Goal: Task Accomplishment & Management: Manage account settings

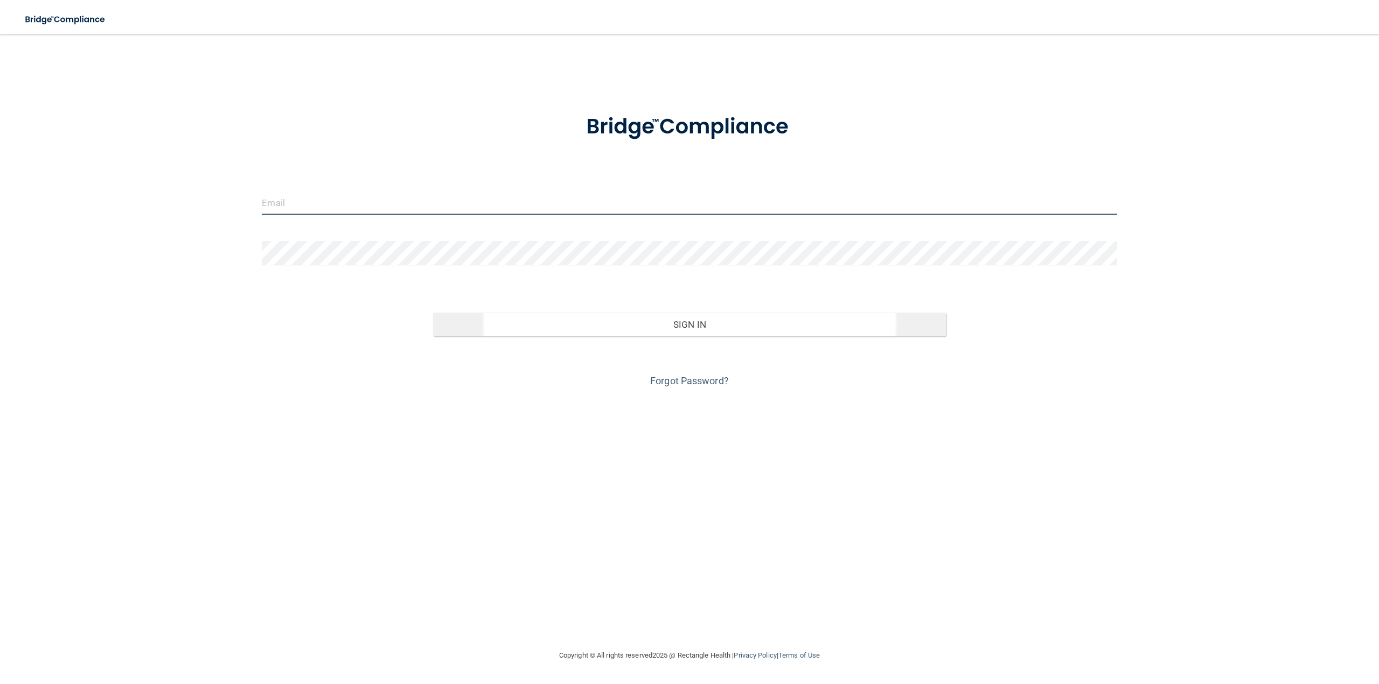
type input "[PERSON_NAME][EMAIL_ADDRESS][DOMAIN_NAME]"
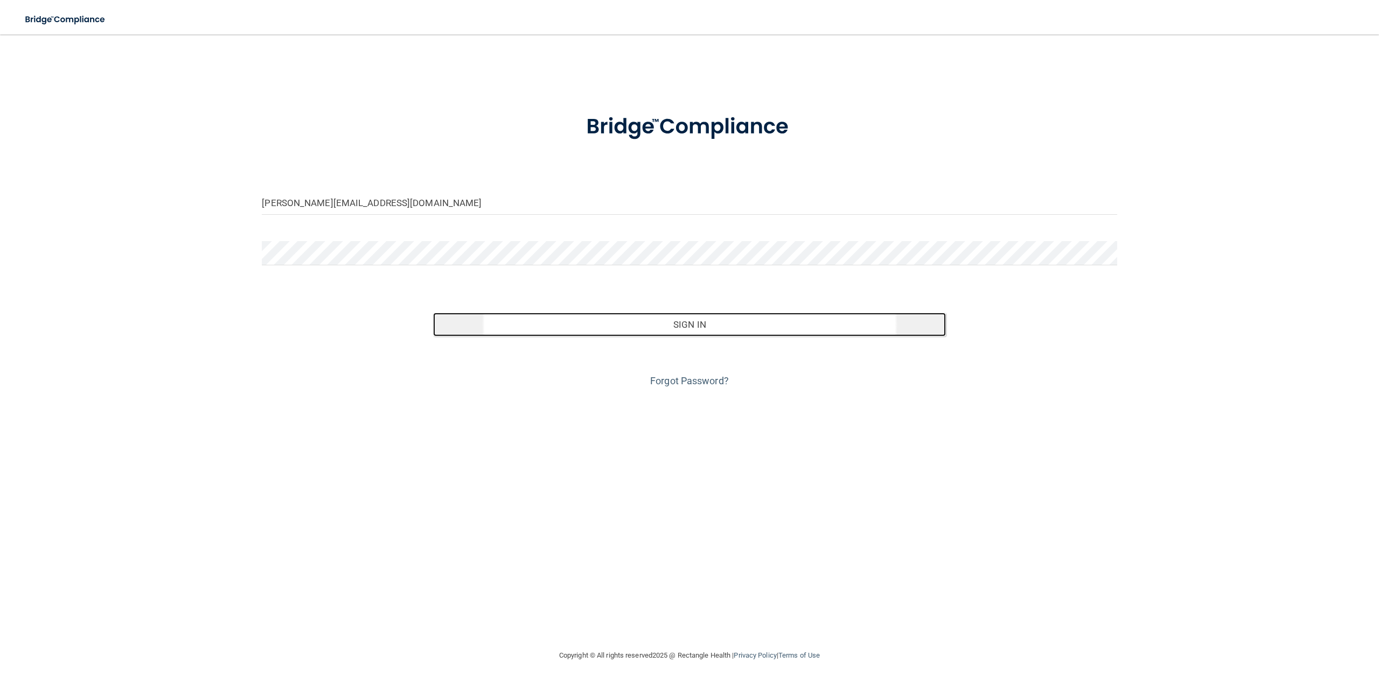
click at [579, 323] on button "Sign In" at bounding box center [689, 325] width 513 height 24
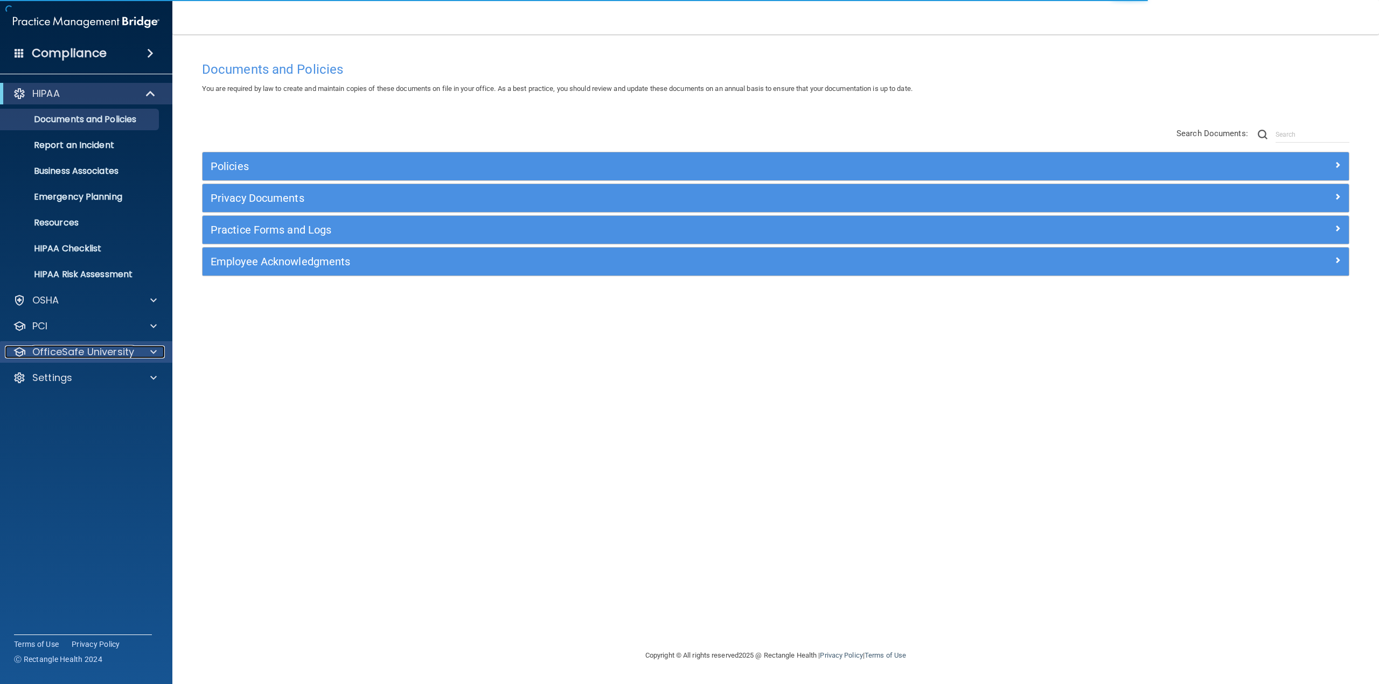
click at [62, 358] on p "OfficeSafe University" at bounding box center [83, 352] width 102 height 13
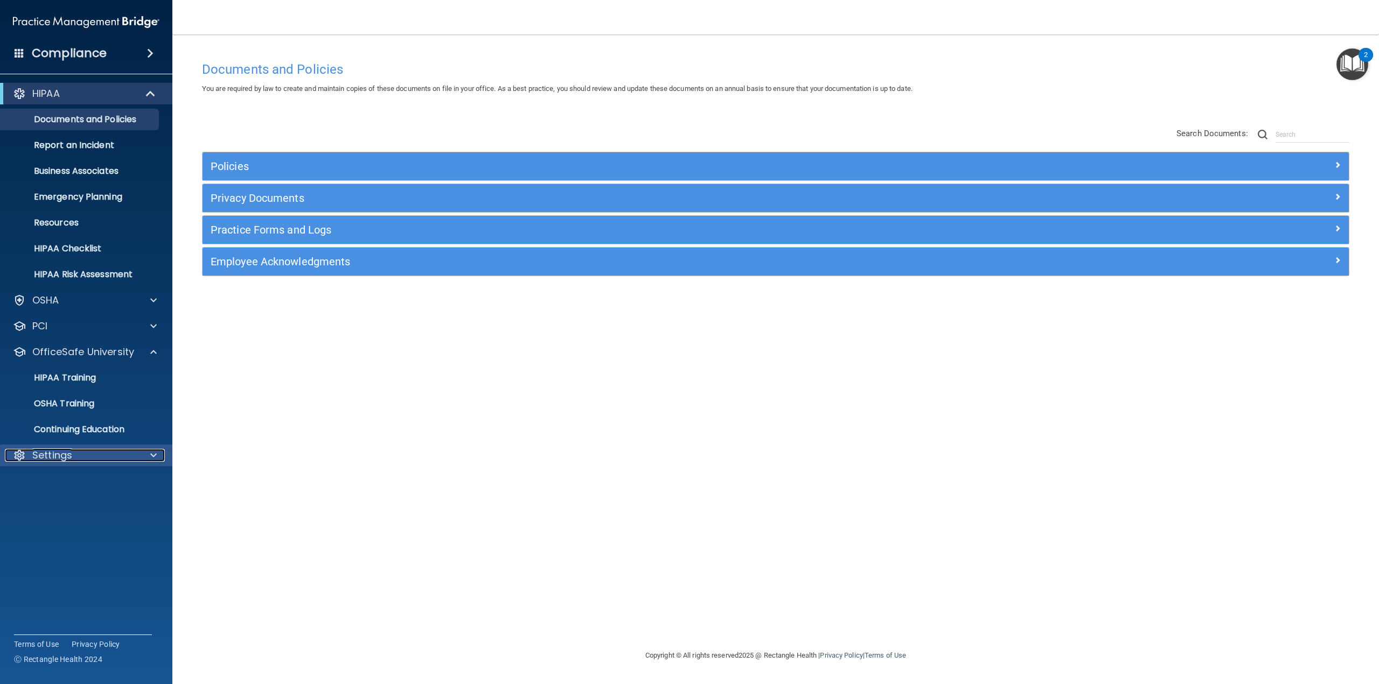
click at [94, 453] on div "Settings" at bounding box center [72, 455] width 134 height 13
click at [87, 505] on p "My Users" at bounding box center [80, 507] width 147 height 11
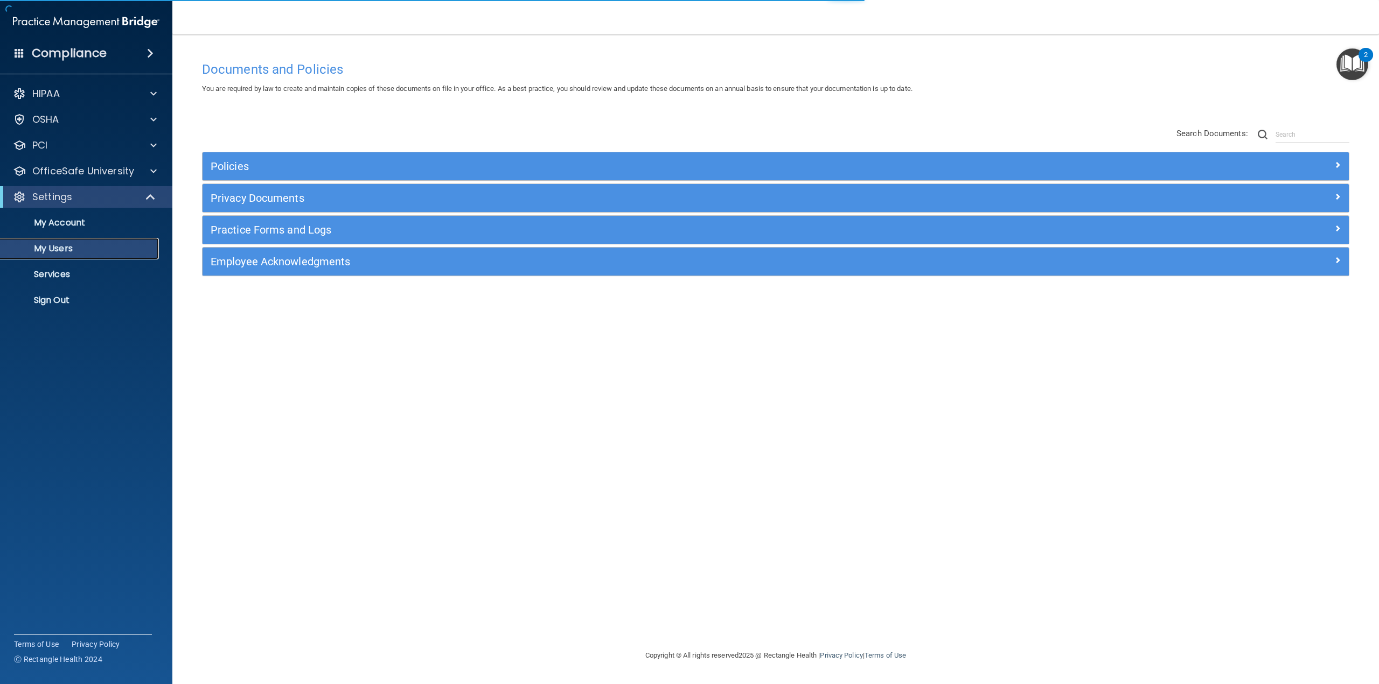
select select "20"
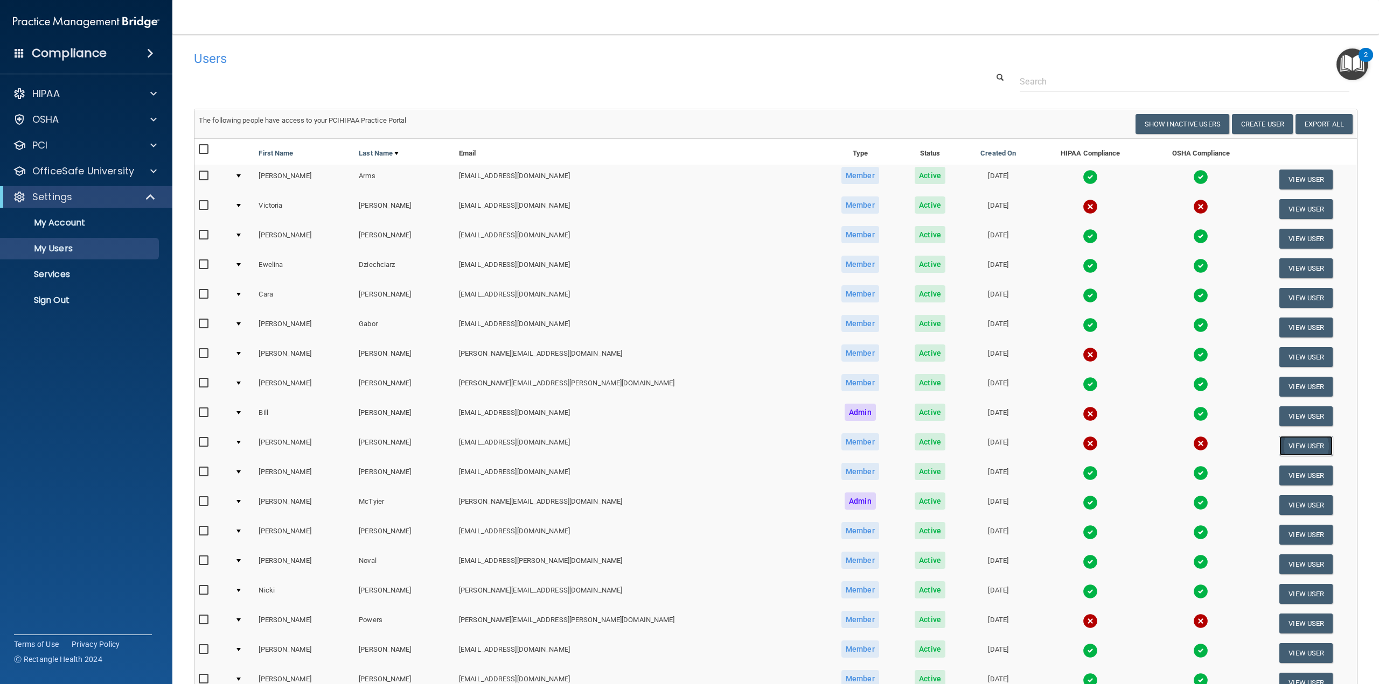
click at [1284, 443] on button "View User" at bounding box center [1305, 446] width 53 height 20
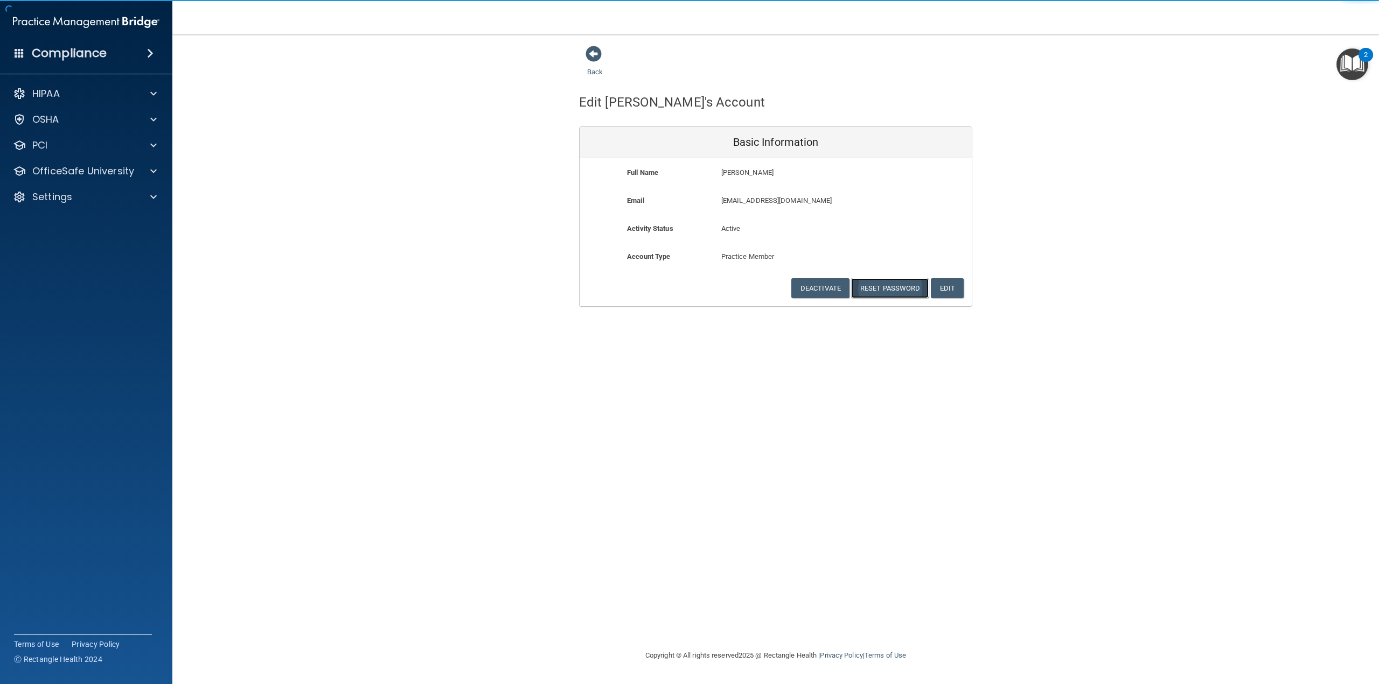
click at [892, 289] on button "Reset Password" at bounding box center [890, 288] width 78 height 20
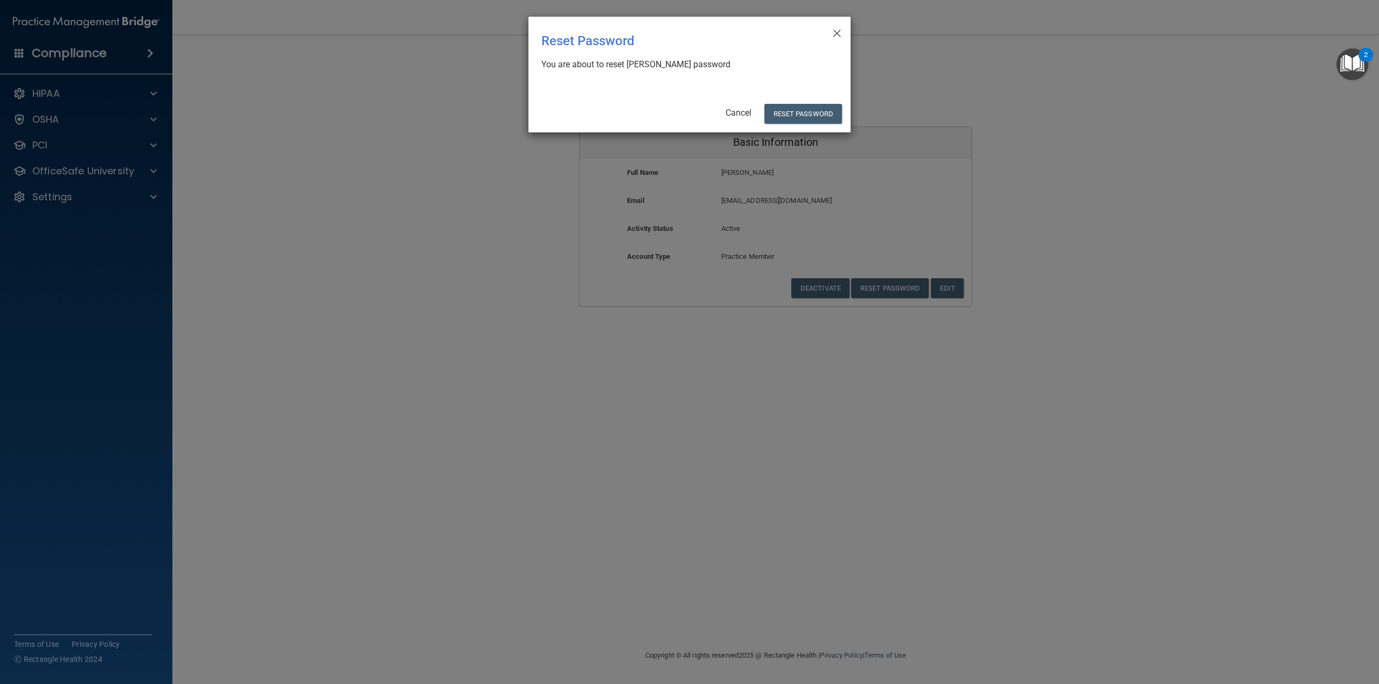
click at [797, 127] on div "× Close Reset Password There was an error while resetting the password ... You …" at bounding box center [689, 75] width 322 height 116
click at [799, 111] on button "Reset Password" at bounding box center [803, 114] width 78 height 20
click at [820, 108] on button "Reset Password" at bounding box center [803, 114] width 78 height 20
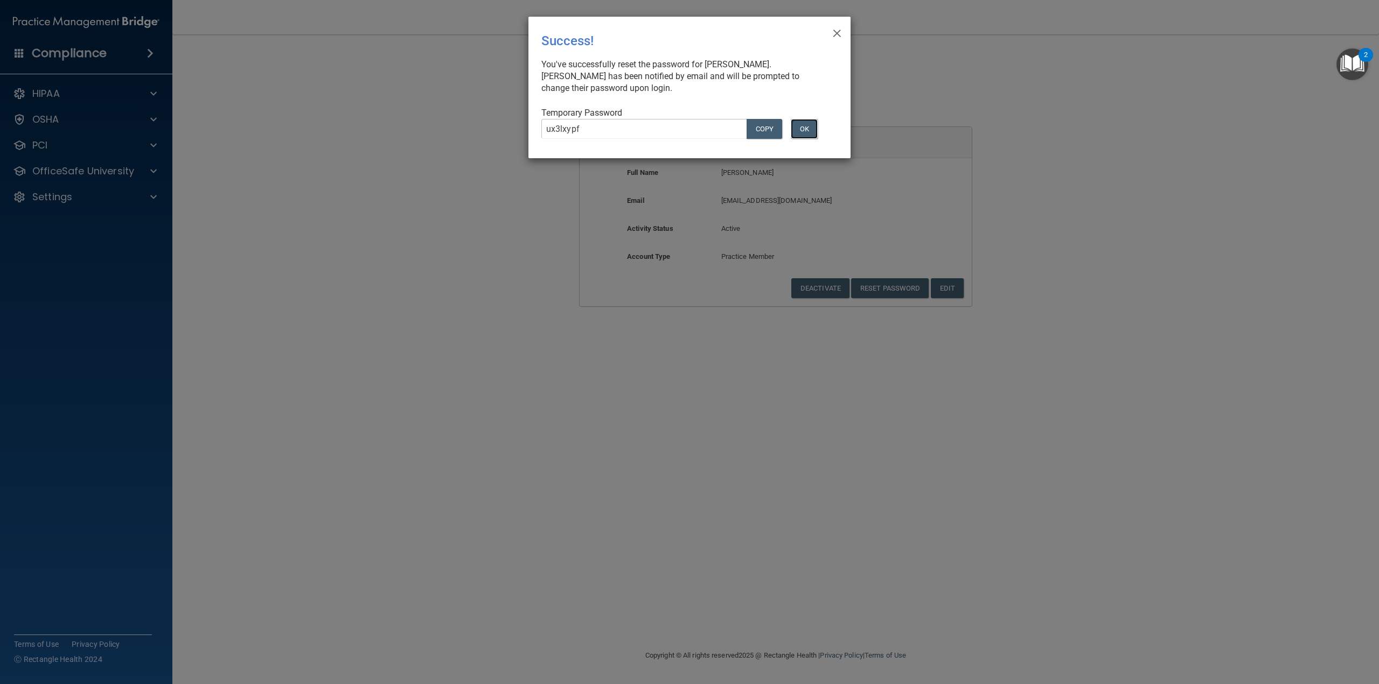
click at [801, 128] on button "OK" at bounding box center [804, 129] width 27 height 20
click at [813, 133] on button "OK" at bounding box center [804, 129] width 27 height 20
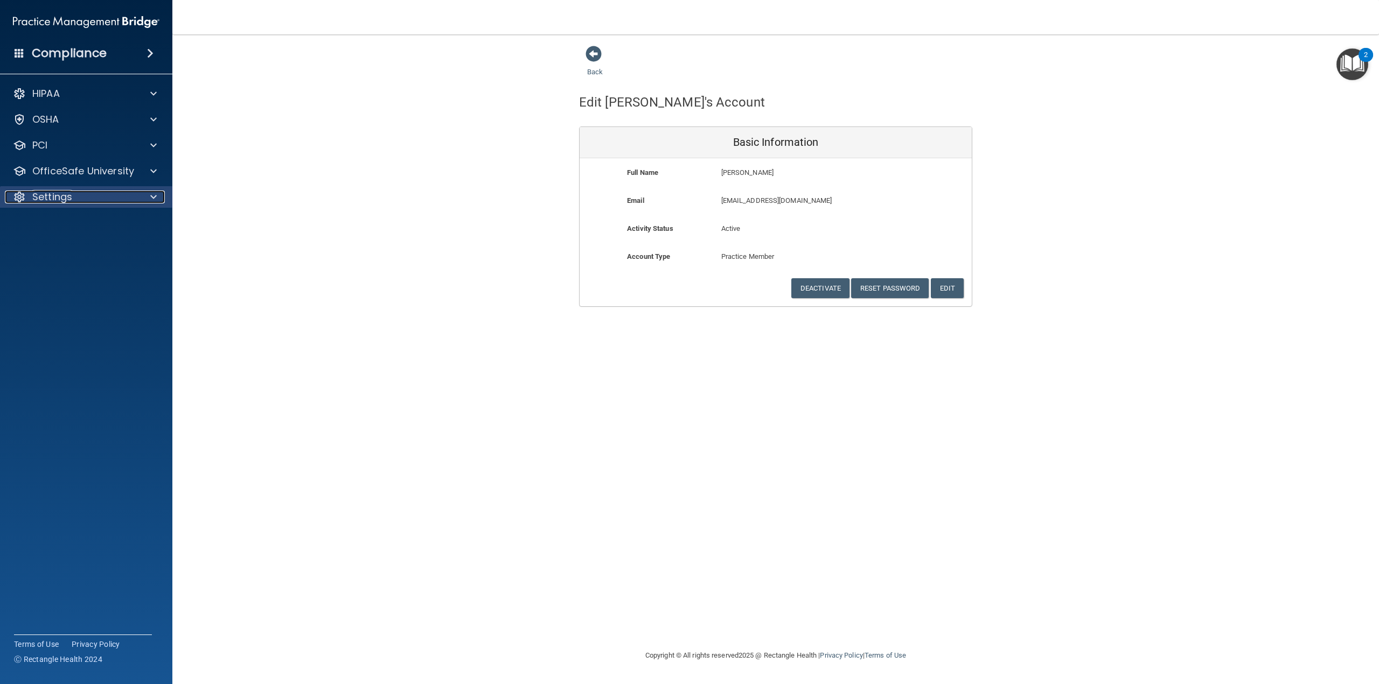
click at [157, 197] on div at bounding box center [151, 197] width 27 height 13
click at [156, 184] on div "HIPAA Documents and Policies Report an Incident Business Associates Emergency P…" at bounding box center [86, 199] width 173 height 241
click at [158, 173] on div at bounding box center [151, 171] width 27 height 13
click at [419, 399] on div "Back Edit [PERSON_NAME]'s Account Basic Information Full Name [PERSON_NAME] [PE…" at bounding box center [775, 341] width 1163 height 593
